Goal: Task Accomplishment & Management: Manage account settings

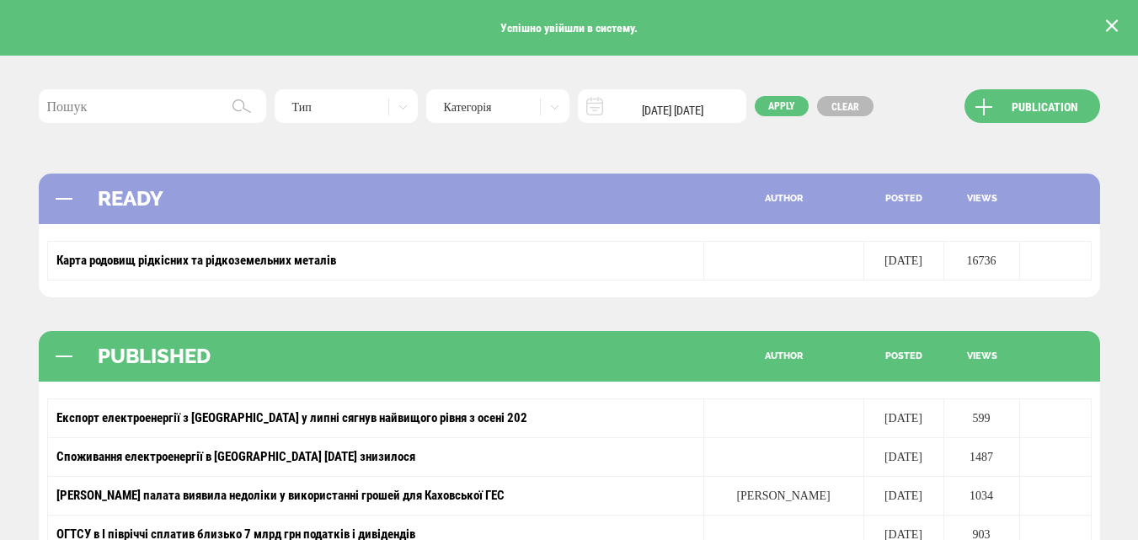
click at [1118, 21] on button at bounding box center [1111, 25] width 25 height 25
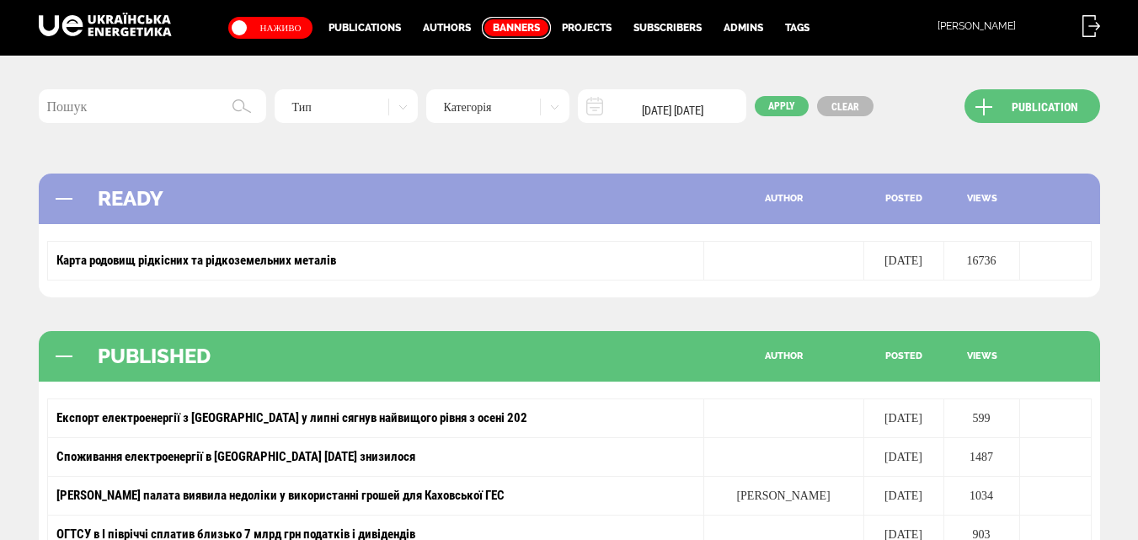
click at [515, 25] on link "Banners" at bounding box center [516, 28] width 69 height 22
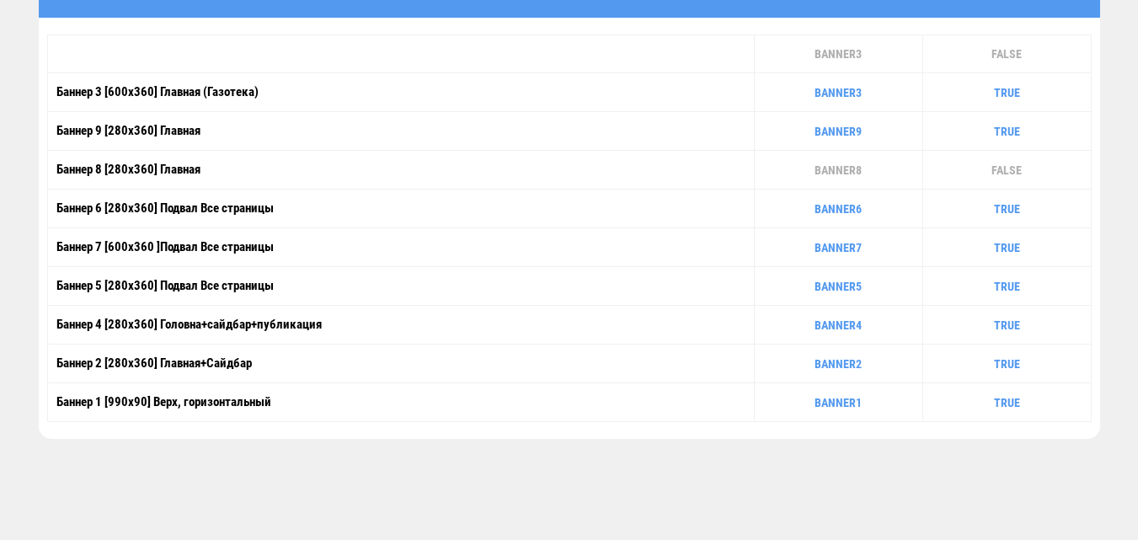
scroll to position [223, 0]
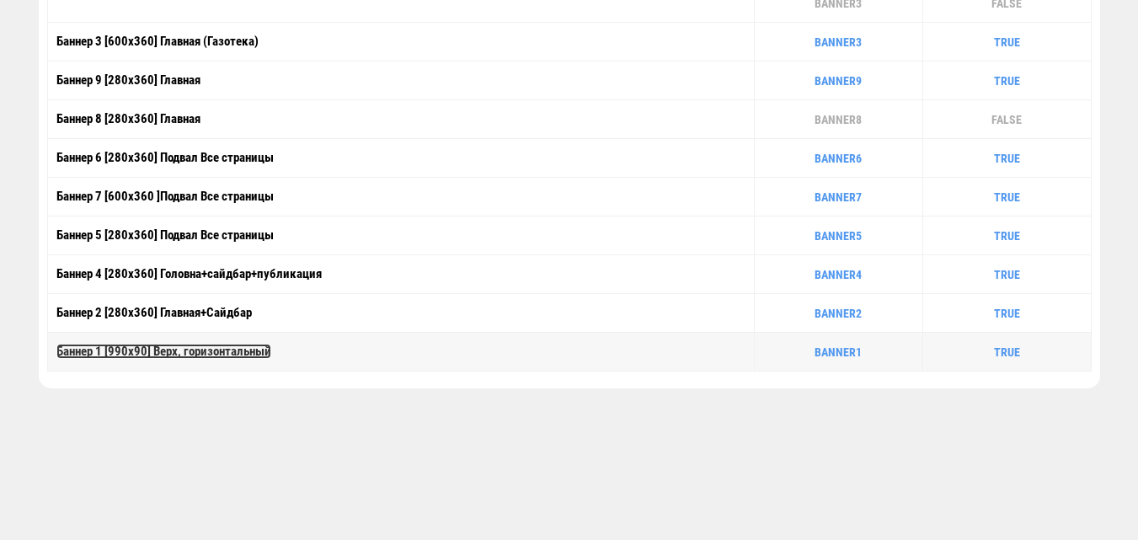
click at [228, 351] on link "Баннер 1 [990x90] Верх, горизонтальный" at bounding box center [163, 351] width 215 height 15
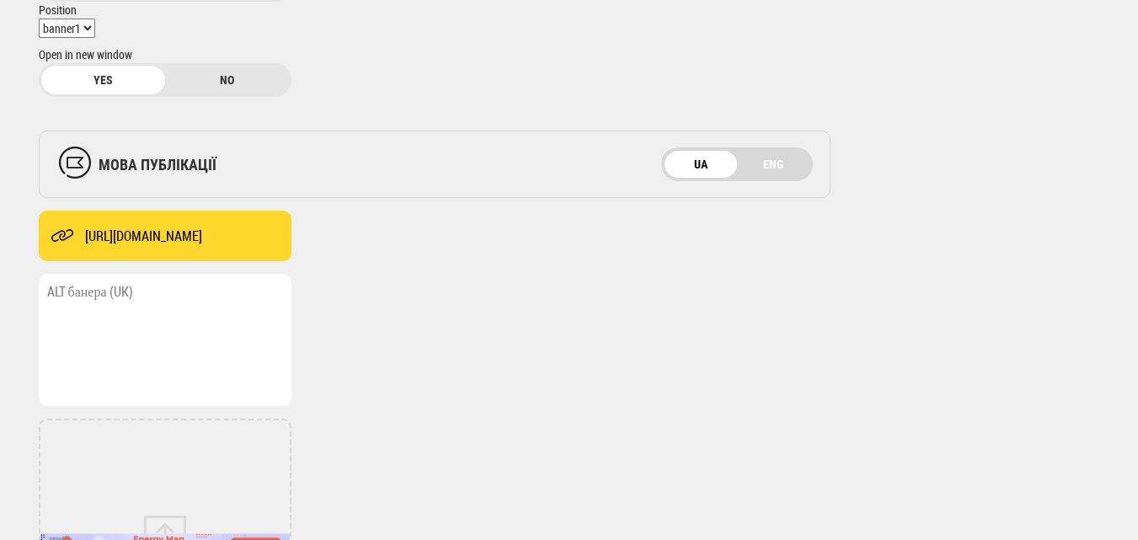
scroll to position [259, 0]
click at [148, 312] on textarea at bounding box center [165, 341] width 253 height 132
click at [216, 322] on textarea at bounding box center [165, 341] width 253 height 132
paste textarea "Energy Map - найбільша база відкритих даних про енергетику України"
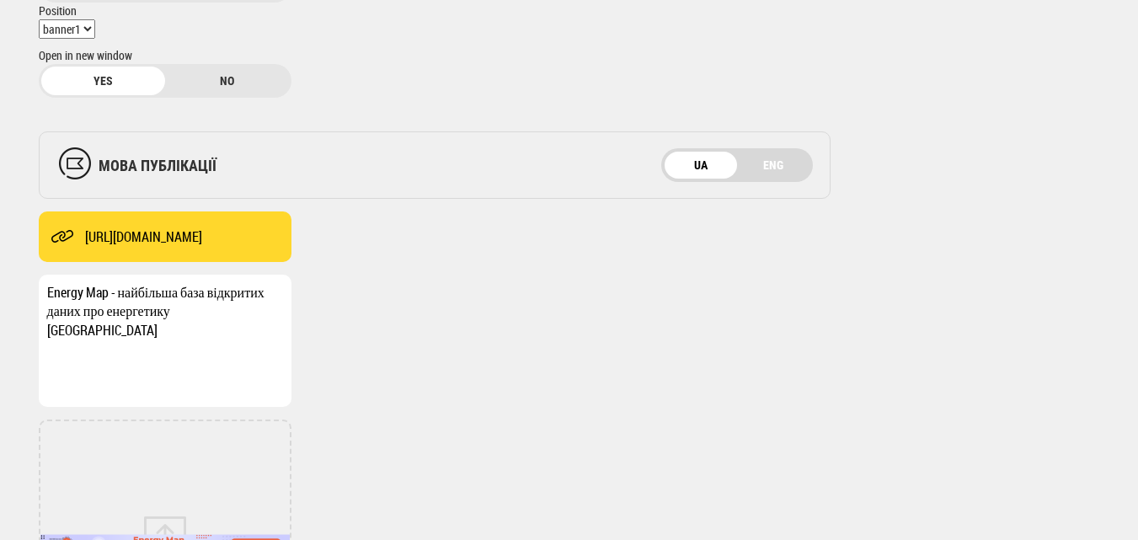
type textarea "Energy Map - найбільша база відкритих даних про енергетику України"
click at [765, 163] on link "ENG" at bounding box center [773, 165] width 72 height 27
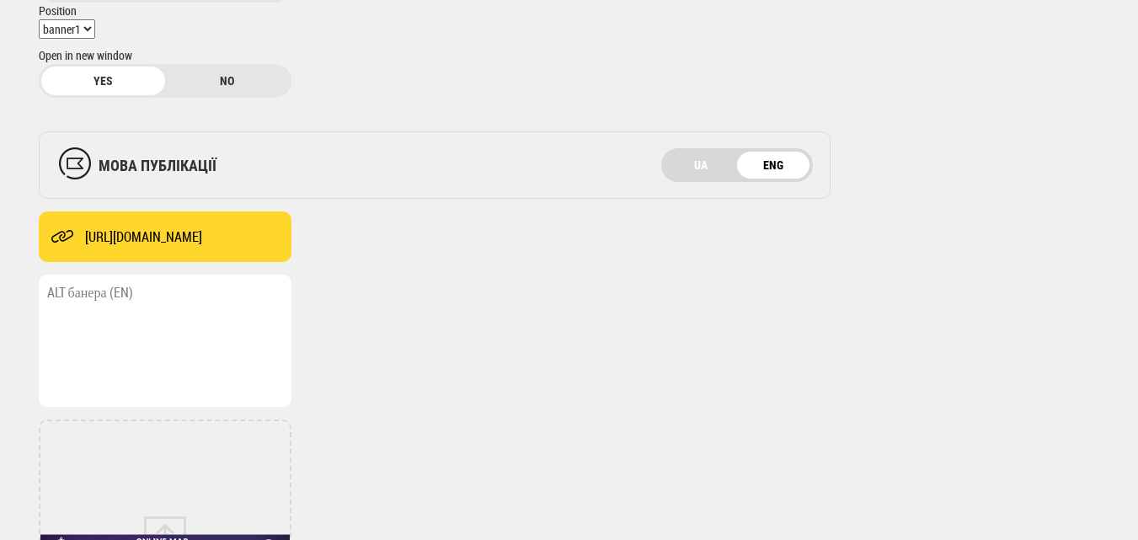
click at [210, 296] on textarea at bounding box center [165, 341] width 253 height 132
paste textarea "Energy Map - the largest open database of energy data in Ukraine"
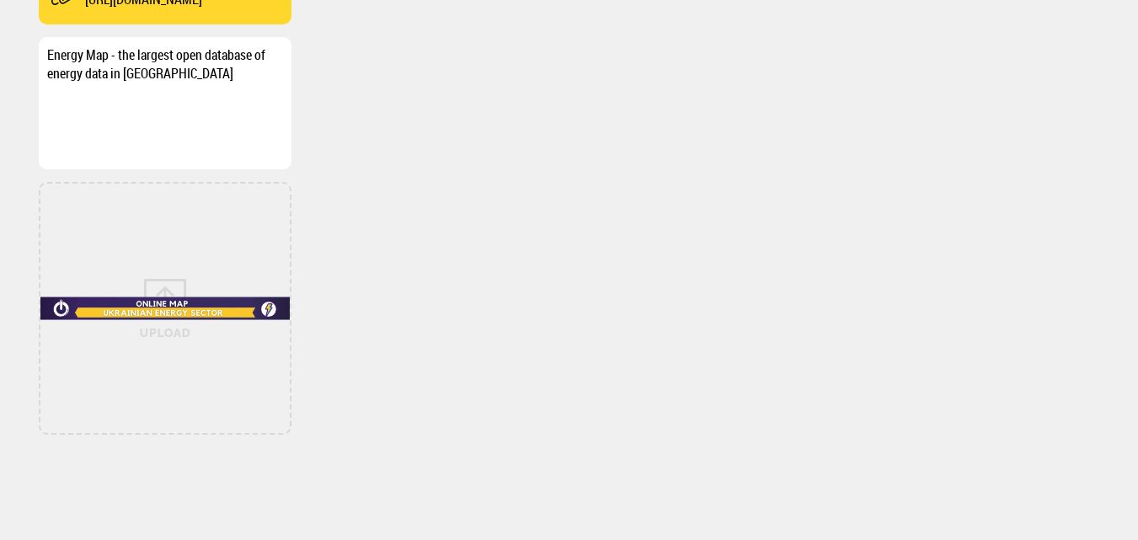
scroll to position [640, 0]
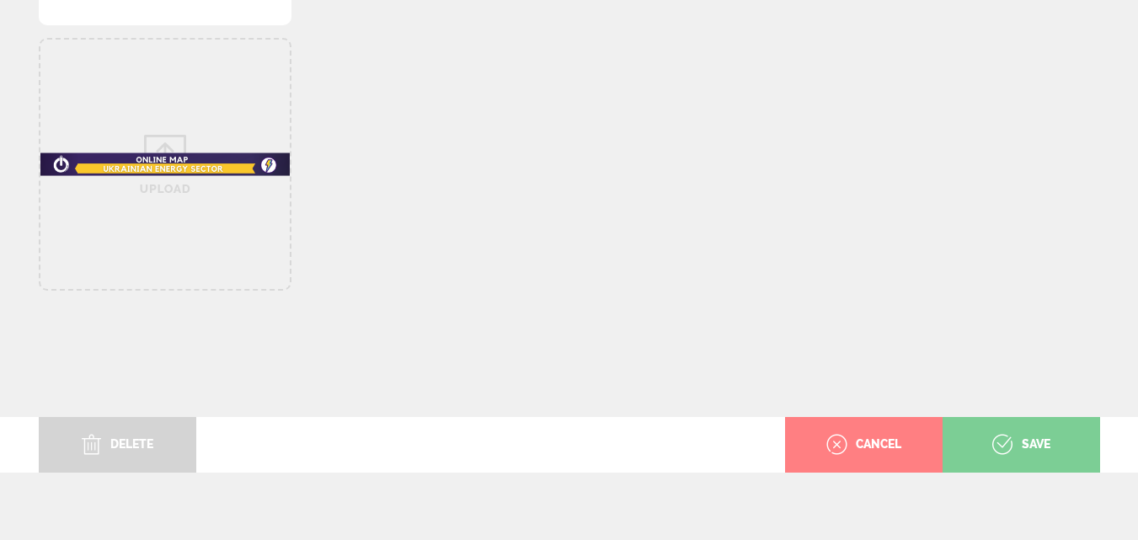
type textarea "Energy Map - the largest open database of energy data in Ukraine"
click at [1004, 438] on div "save" at bounding box center [1021, 445] width 58 height 56
